Goal: Task Accomplishment & Management: Manage account settings

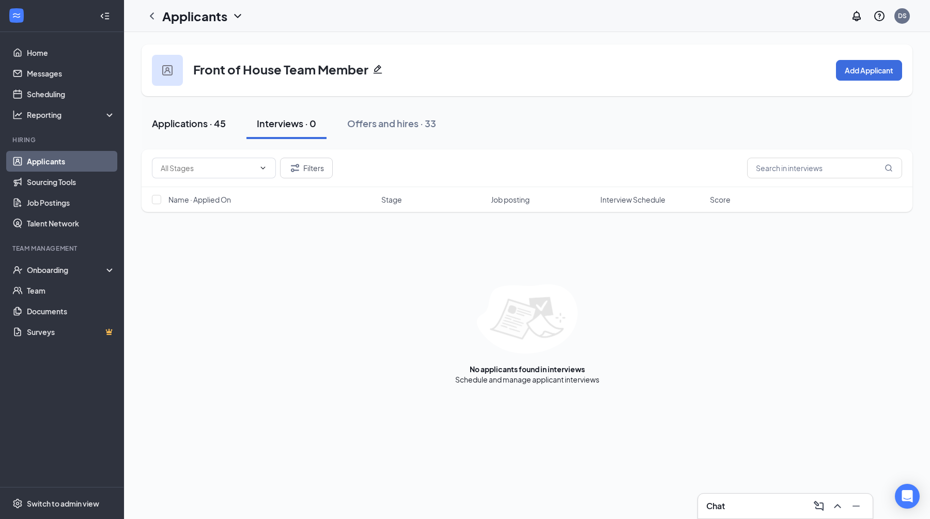
click at [207, 127] on div "Applications · 45" at bounding box center [189, 123] width 74 height 13
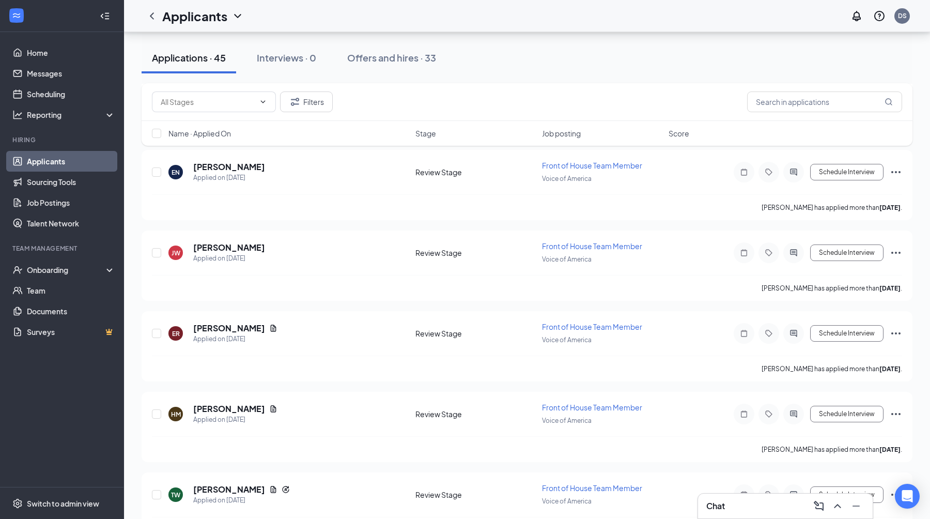
scroll to position [728, 0]
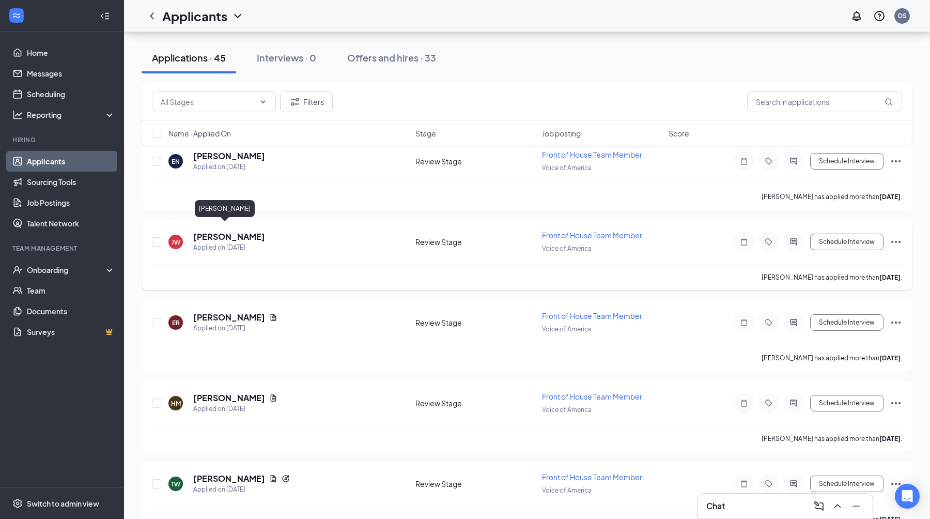
click at [224, 232] on h5 "[PERSON_NAME]" at bounding box center [229, 236] width 72 height 11
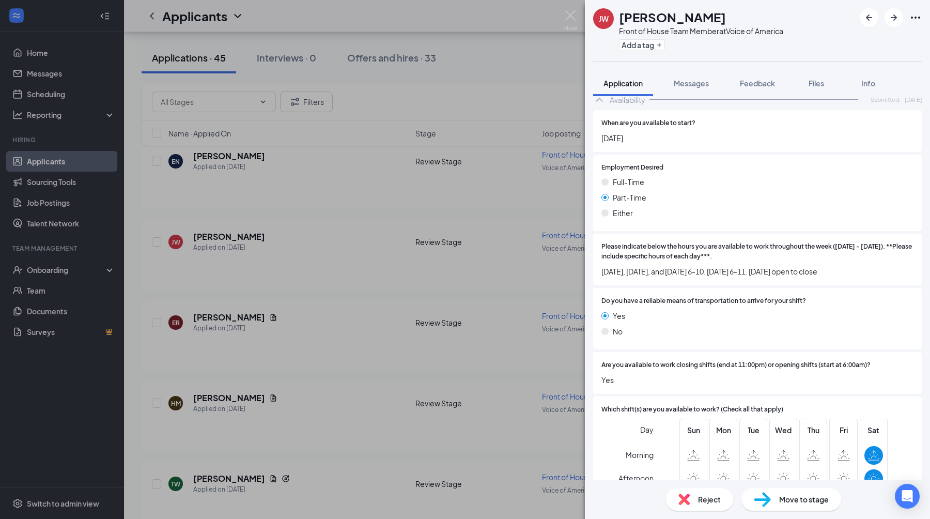
scroll to position [603, 0]
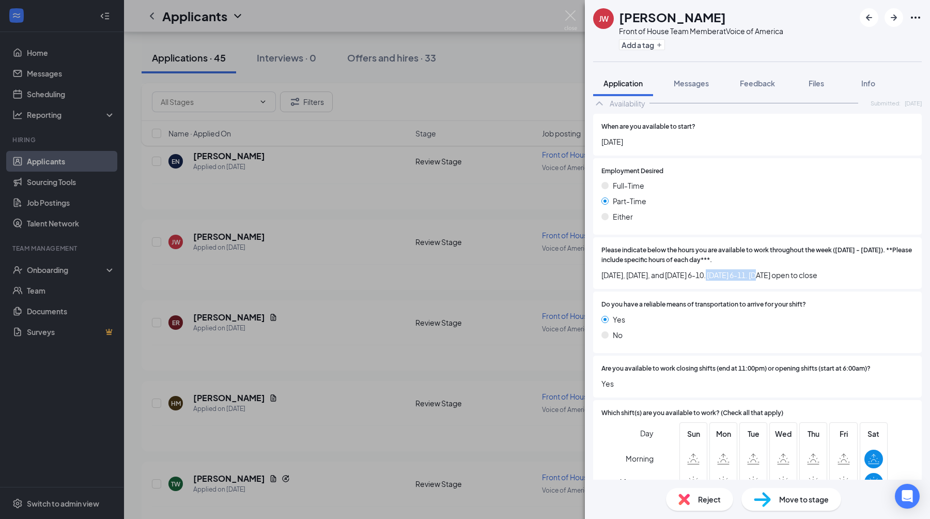
drag, startPoint x: 722, startPoint y: 266, endPoint x: 773, endPoint y: 266, distance: 51.2
click at [773, 269] on span "[DATE], [DATE], and [DATE] 6-10. [DATE] 6-11. [DATE] open to close" at bounding box center [758, 274] width 312 height 11
click at [822, 269] on span "[DATE], [DATE], and [DATE] 6-10. [DATE] 6-11. [DATE] open to close" at bounding box center [758, 274] width 312 height 11
drag, startPoint x: 872, startPoint y: 266, endPoint x: 602, endPoint y: 258, distance: 270.4
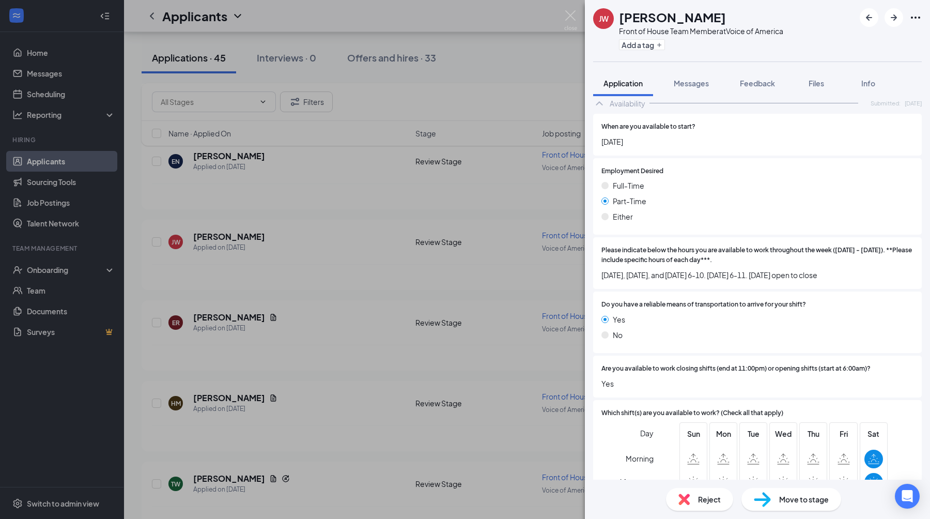
click at [602, 258] on div "Please indicate below the hours you are available to work throughout the week (…" at bounding box center [758, 262] width 312 height 35
drag, startPoint x: 658, startPoint y: 267, endPoint x: 751, endPoint y: 268, distance: 93.5
click at [751, 269] on span "[DATE], [DATE], and [DATE] 6-10. [DATE] 6-11. [DATE] open to close" at bounding box center [758, 274] width 312 height 11
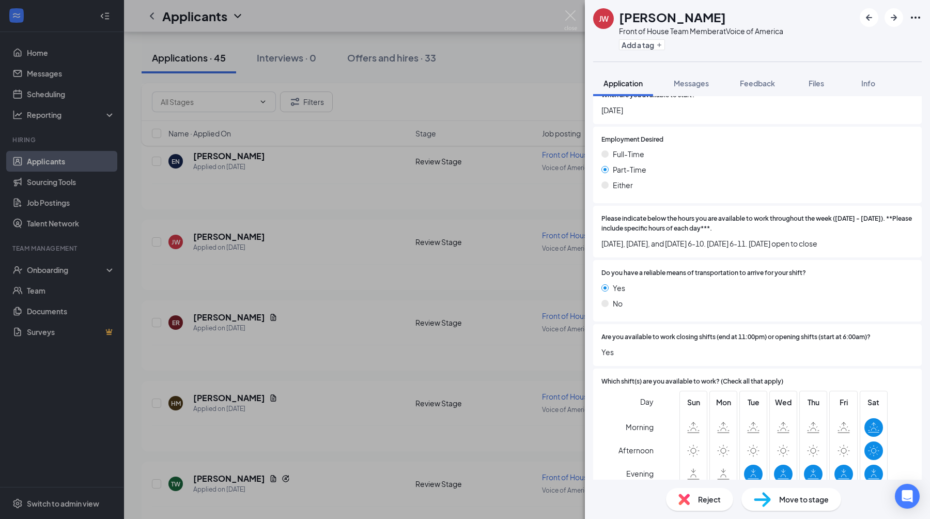
scroll to position [635, 0]
click at [693, 297] on div "No" at bounding box center [758, 302] width 312 height 11
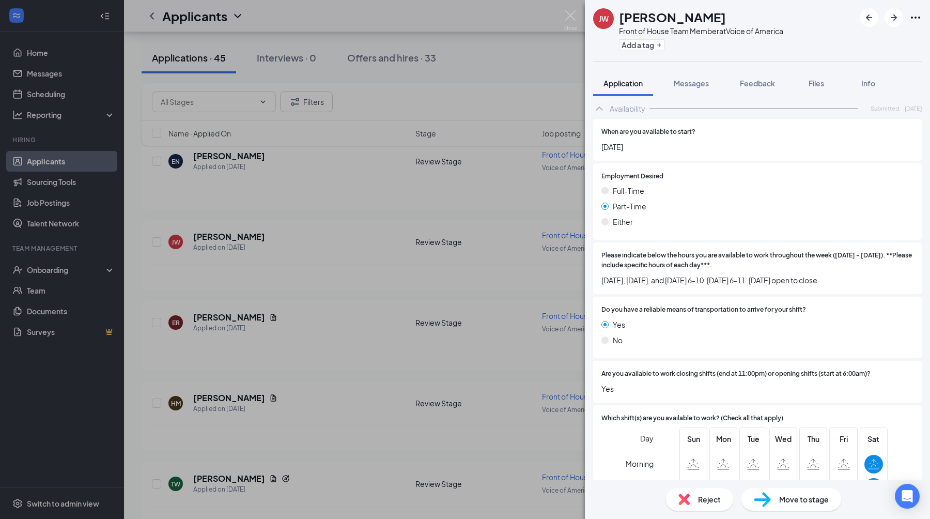
click at [693, 297] on div "Do you have a reliable means of transportation to arrive for your shift? Yes No" at bounding box center [757, 328] width 329 height 62
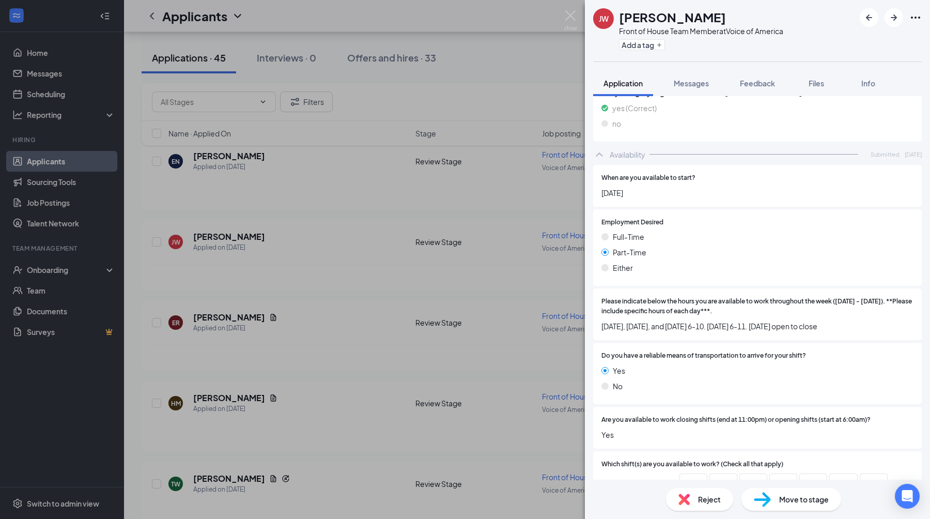
scroll to position [547, 0]
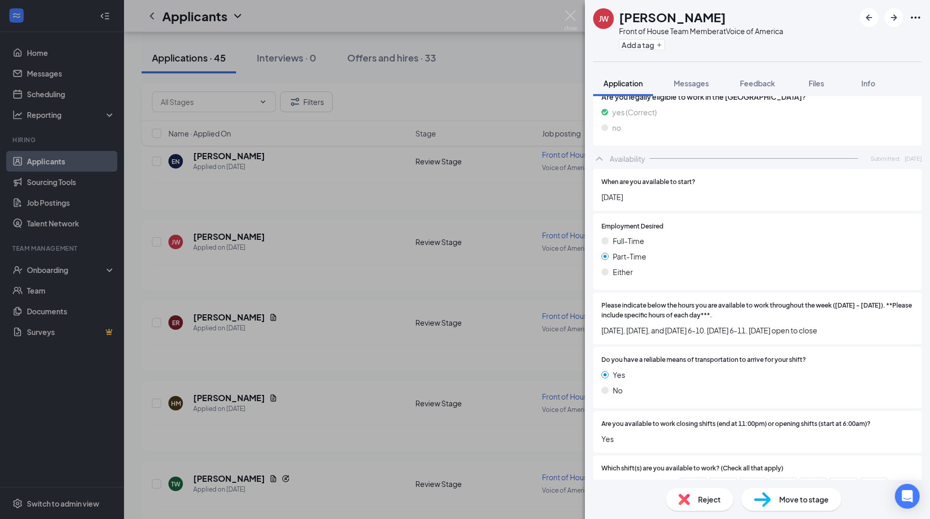
click at [693, 293] on div "Please indicate below the hours you are available to work throughout the week (…" at bounding box center [757, 319] width 329 height 52
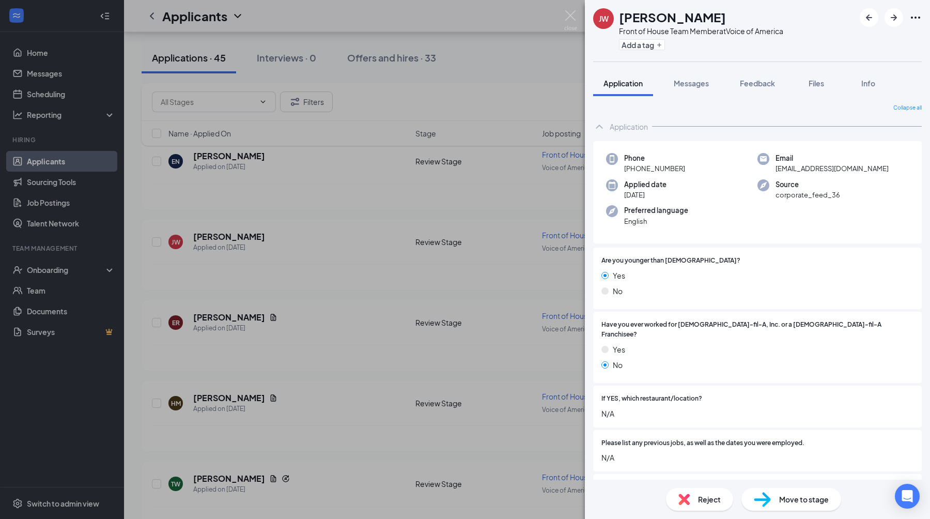
scroll to position [0, 0]
click at [699, 78] on div "Messages" at bounding box center [691, 83] width 35 height 10
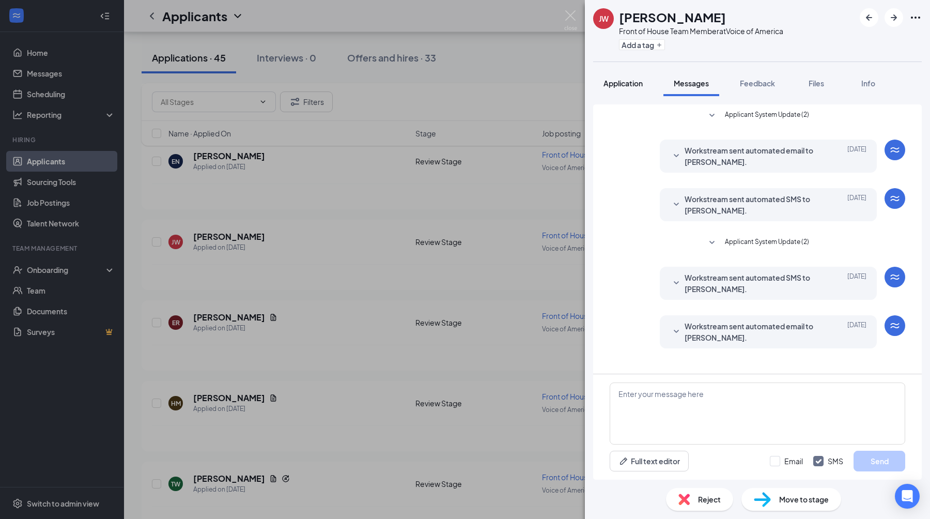
click at [628, 85] on span "Application" at bounding box center [623, 83] width 39 height 9
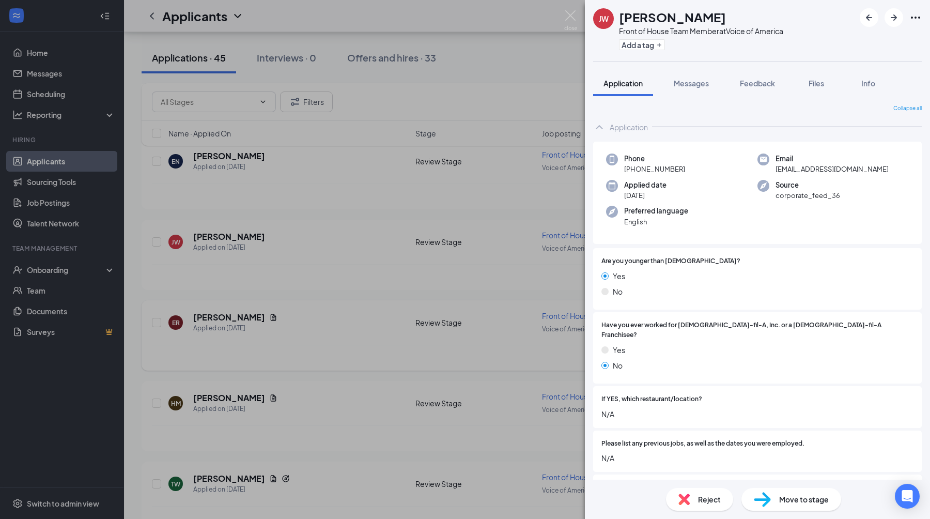
click at [451, 286] on div "[PERSON_NAME] [PERSON_NAME] Front of House Team Member at Voice of America Add …" at bounding box center [465, 259] width 930 height 519
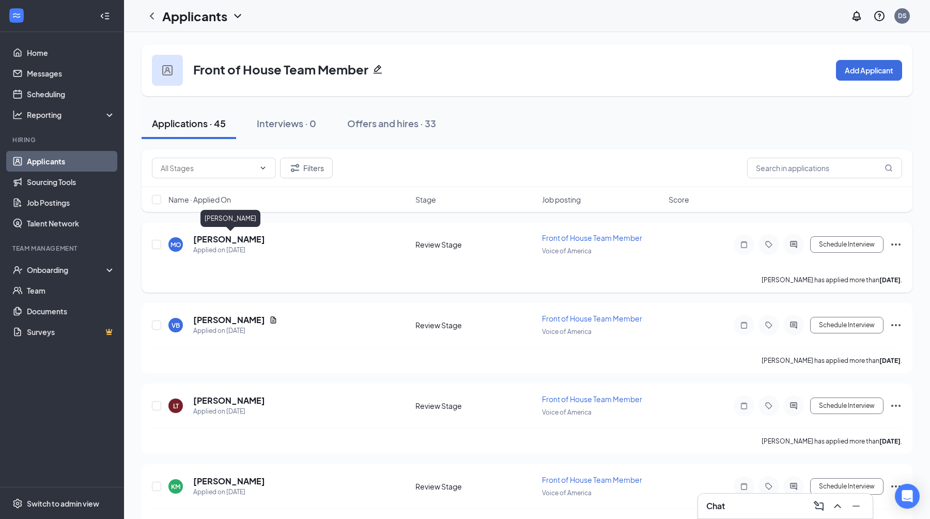
click at [251, 236] on h5 "[PERSON_NAME]" at bounding box center [229, 239] width 72 height 11
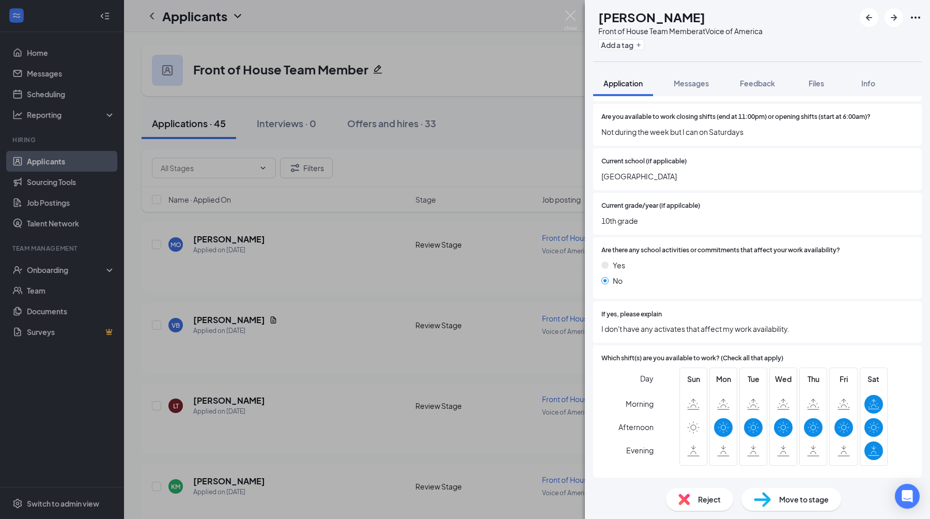
scroll to position [1094, 0]
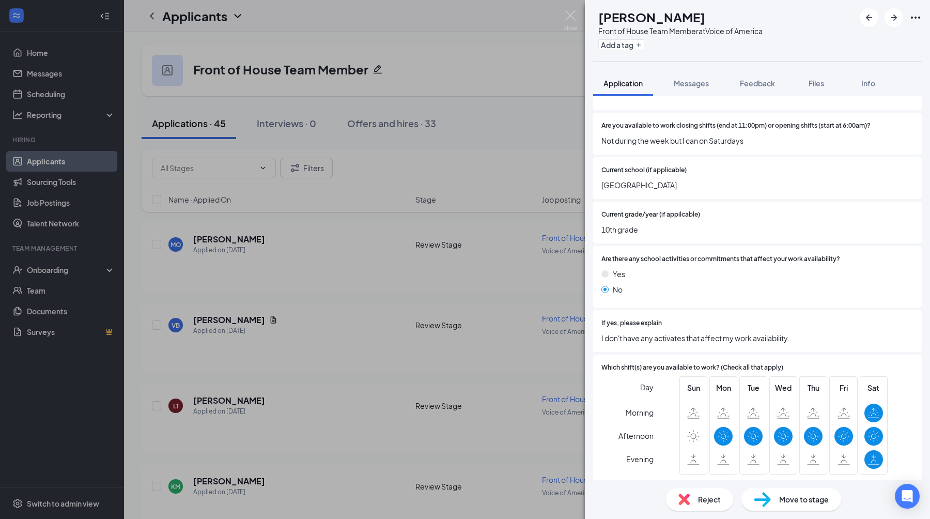
click at [748, 295] on div "Are there any school activities or commitments that affect your work availabili…" at bounding box center [757, 277] width 329 height 62
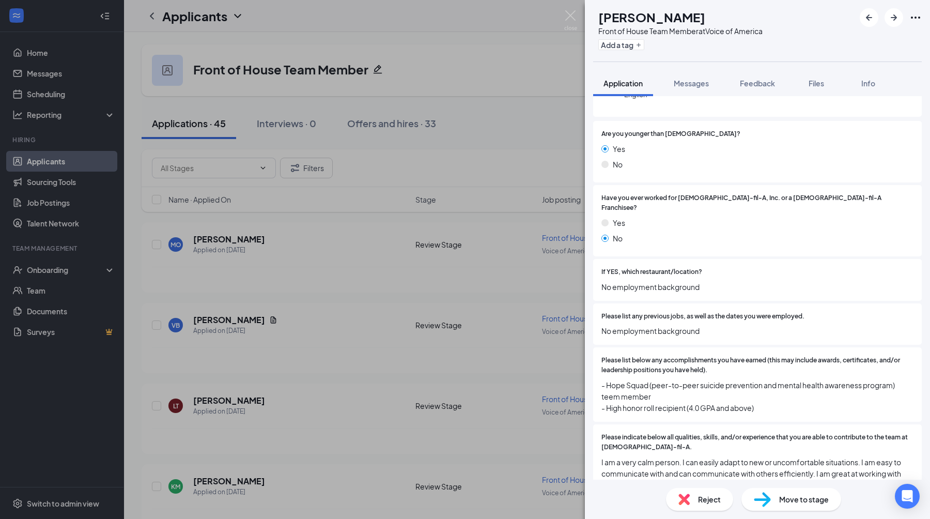
scroll to position [128, 0]
click at [544, 303] on div "[PERSON_NAME] Front of House Team Member at Voice of America Add a tag Applicat…" at bounding box center [465, 259] width 930 height 519
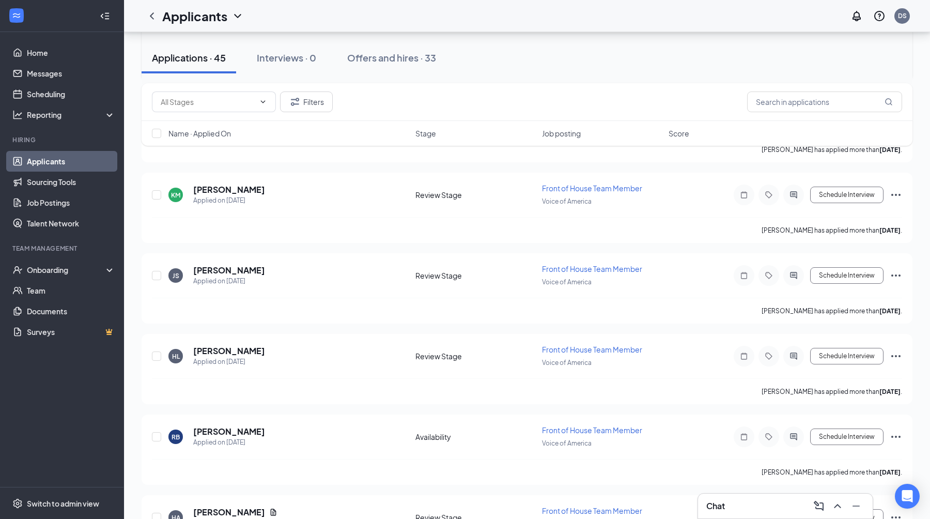
scroll to position [295, 0]
